Goal: Task Accomplishment & Management: Complete application form

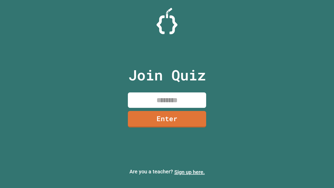
click at [190, 172] on link "Sign up here." at bounding box center [189, 172] width 31 height 6
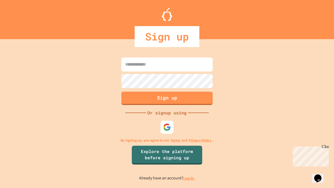
click at [190, 178] on link "Log in." at bounding box center [189, 177] width 12 height 5
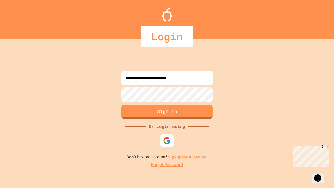
type input "**********"
